Goal: Communication & Community: Answer question/provide support

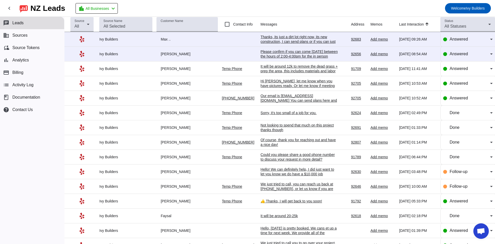
click at [165, 55] on div "[PERSON_NAME]" at bounding box center [186, 54] width 61 height 5
click at [277, 53] on div "Please confirm if you can come [DATE] between the hours of 2:00-4:00pm for the …" at bounding box center [299, 56] width 77 height 14
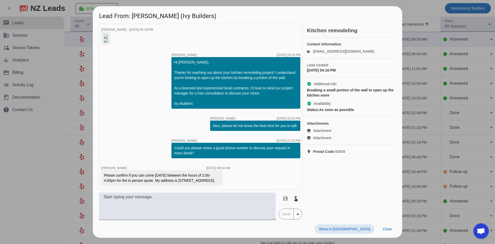
scroll to position [60, 0]
click at [183, 206] on textarea at bounding box center [187, 205] width 177 height 27
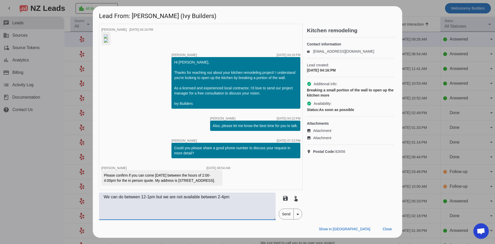
type textarea "We can do between 12-1pm but we are not available between 2-4pm"
click at [286, 219] on span "Send" at bounding box center [286, 214] width 15 height 10
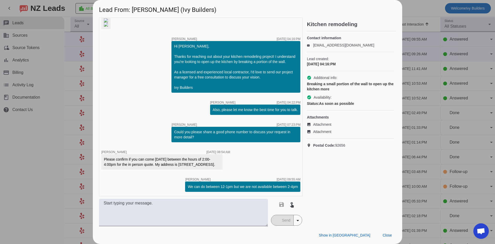
scroll to position [82, 0]
click at [390, 237] on span at bounding box center [387, 234] width 18 height 9
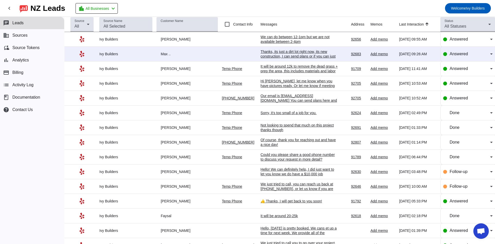
click at [290, 56] on div "Thanks, its just a dirt lot right now, its new construction, I can send plans o…" at bounding box center [299, 58] width 77 height 19
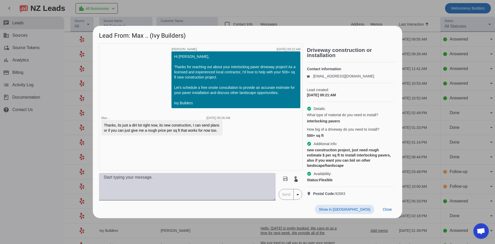
click at [233, 190] on textarea at bounding box center [187, 186] width 177 height 27
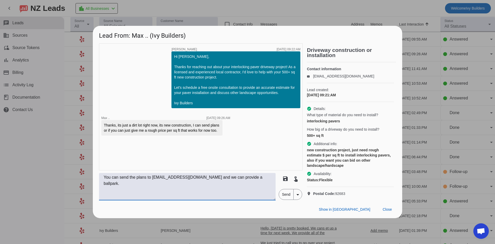
type textarea "You can send the plans to [EMAIL_ADDRESS][DOMAIN_NAME] and we can provide a bal…"
click at [282, 199] on span "Send" at bounding box center [286, 194] width 15 height 10
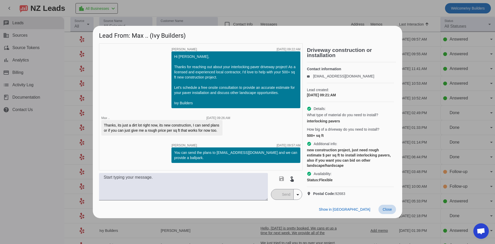
click at [388, 211] on span "Close" at bounding box center [386, 209] width 9 height 4
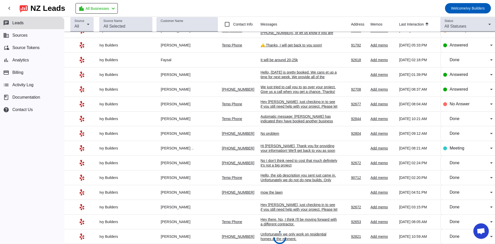
scroll to position [0, 0]
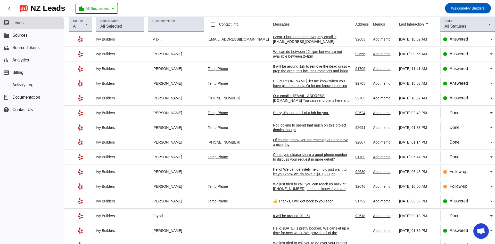
drag, startPoint x: 99, startPoint y: 137, endPoint x: 119, endPoint y: 127, distance: 22.5
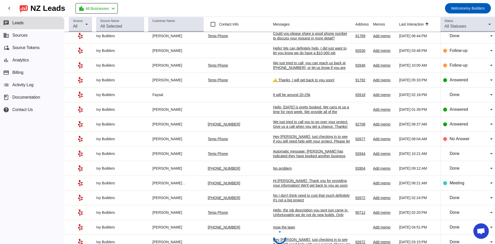
scroll to position [156, 0]
